Goal: Task Accomplishment & Management: Use online tool/utility

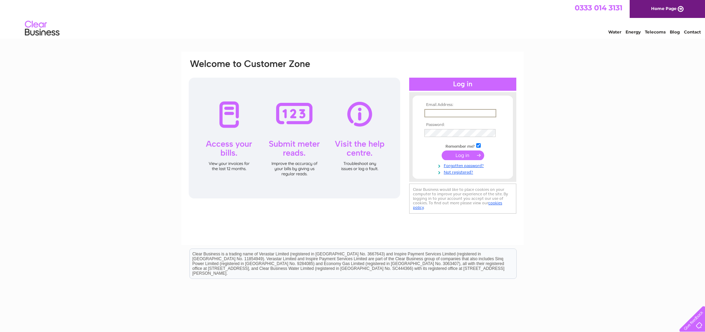
type input "donburns@btinternet.com"
click at [461, 153] on input "submit" at bounding box center [462, 155] width 42 height 10
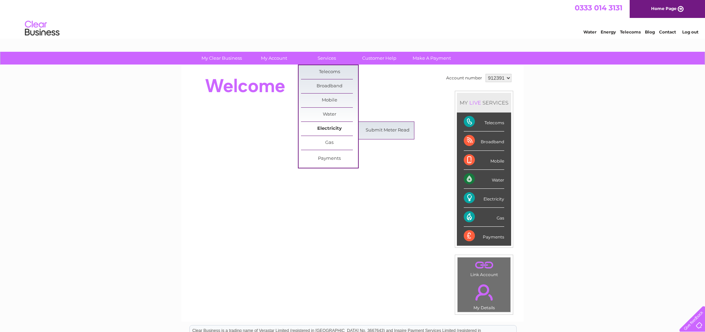
click at [316, 126] on link "Electricity" at bounding box center [329, 129] width 57 height 14
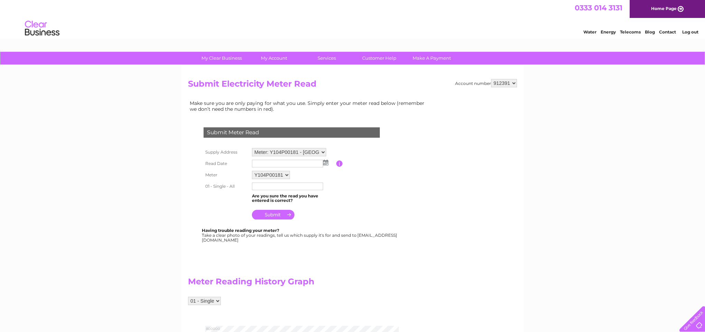
select select "913464"
click at [326, 162] on img at bounding box center [325, 163] width 5 height 6
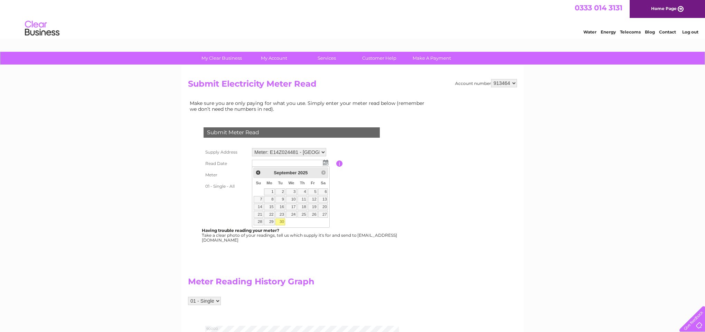
click at [281, 220] on link "30" at bounding box center [280, 222] width 10 height 7
type input "[DATE]"
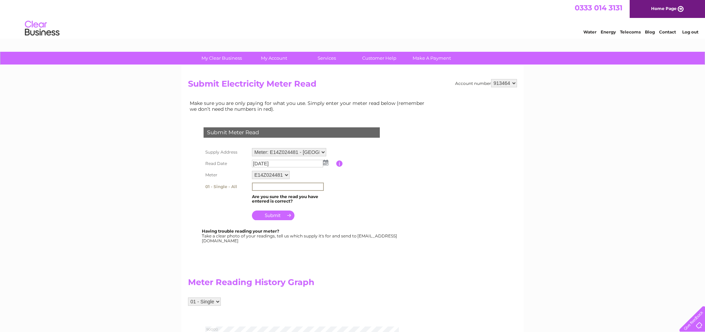
click at [264, 184] on input "text" at bounding box center [288, 187] width 72 height 8
type input "08549"
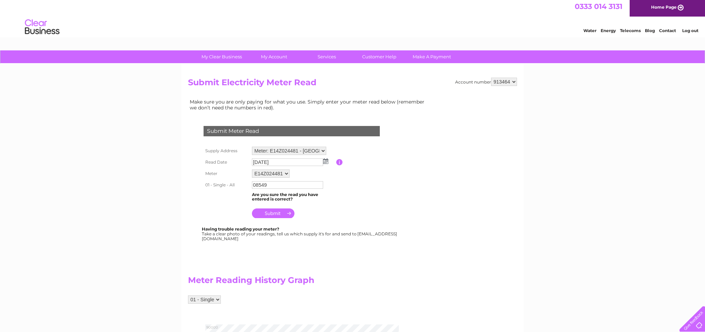
click at [273, 212] on input "submit" at bounding box center [273, 214] width 42 height 10
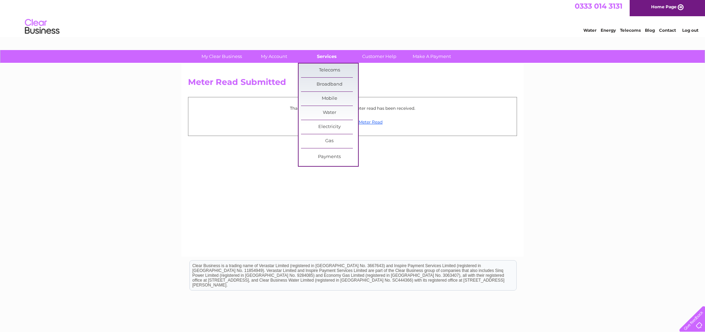
scroll to position [2, 0]
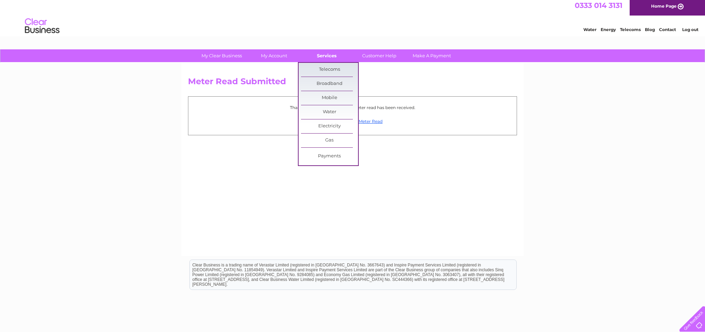
click at [328, 57] on link "Services" at bounding box center [326, 55] width 57 height 13
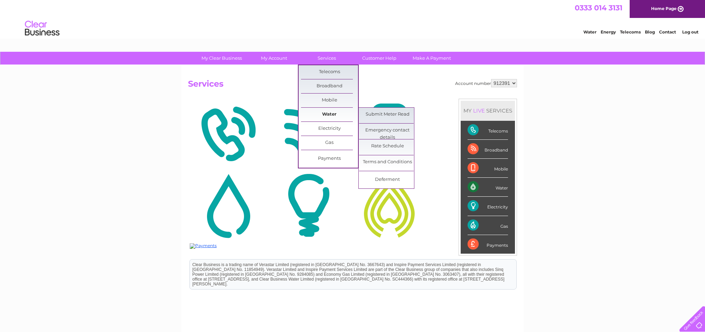
scroll to position [0, 0]
click at [329, 115] on link "Water" at bounding box center [329, 114] width 57 height 14
click at [382, 113] on link "Submit Meter Read" at bounding box center [387, 114] width 57 height 14
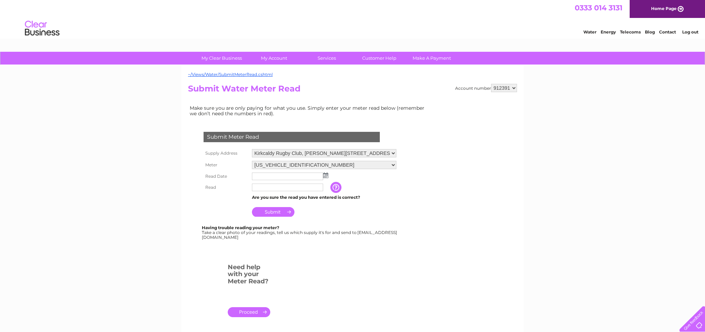
select select "913464"
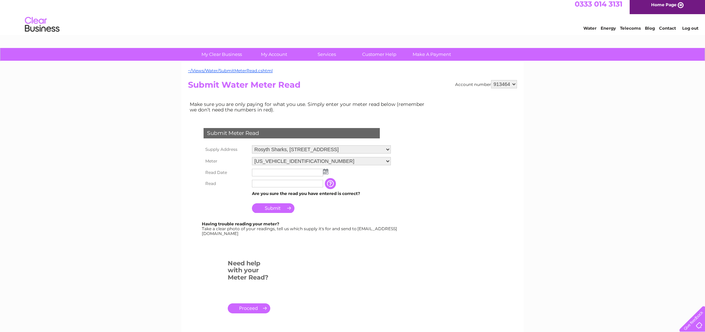
scroll to position [3, 0]
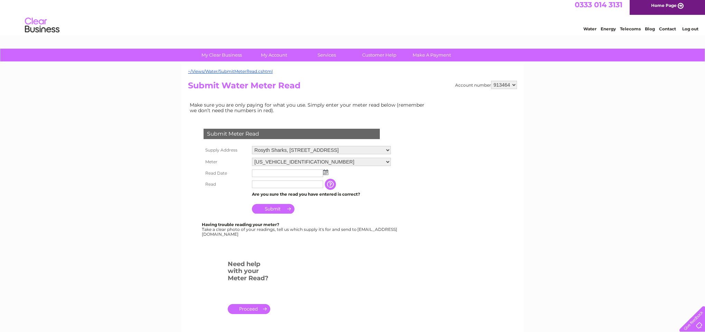
click at [324, 170] on img at bounding box center [325, 173] width 5 height 6
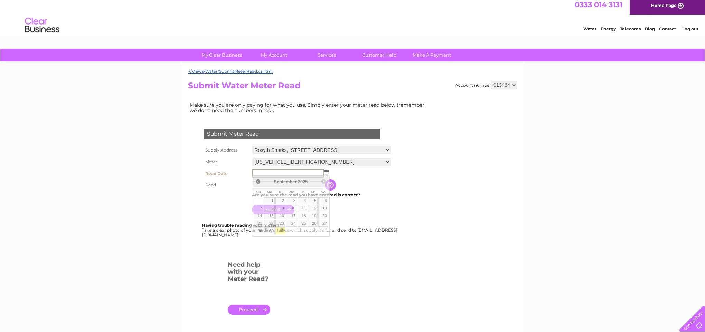
scroll to position [3, 0]
click at [281, 230] on link "30" at bounding box center [280, 231] width 10 height 7
type input "2025/09/30"
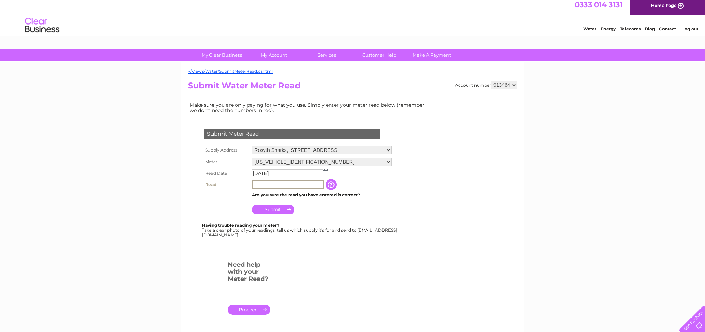
click at [267, 182] on input "text" at bounding box center [288, 185] width 72 height 8
type input "01782"
click at [278, 206] on input "Submit" at bounding box center [273, 209] width 42 height 10
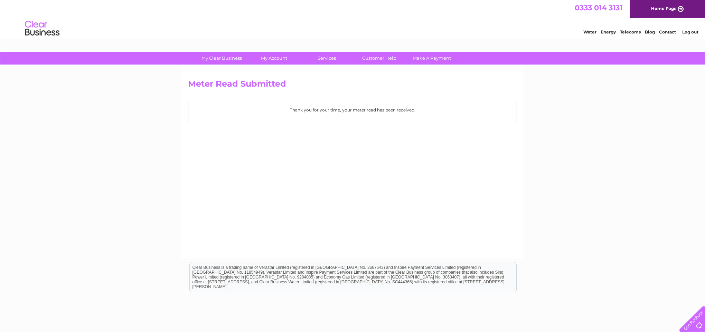
click at [688, 32] on link "Log out" at bounding box center [690, 31] width 16 height 5
